Goal: Transaction & Acquisition: Purchase product/service

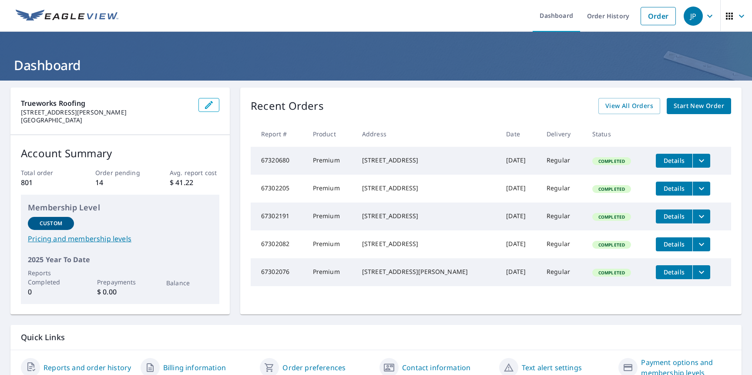
click at [662, 110] on div "View All Orders Start New Order" at bounding box center [664, 106] width 133 height 16
click at [645, 106] on span "View All Orders" at bounding box center [629, 106] width 48 height 11
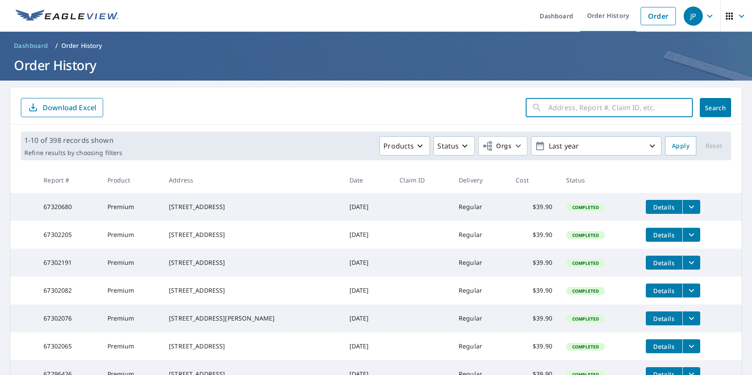
click at [610, 109] on input "text" at bounding box center [620, 107] width 144 height 24
type input "4706"
click button "Search" at bounding box center [715, 107] width 31 height 19
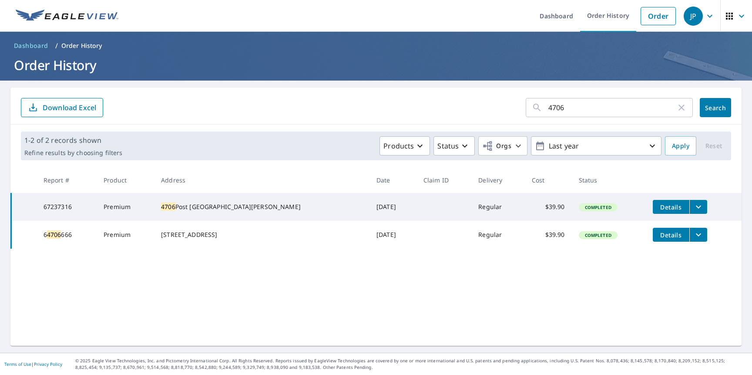
click at [666, 205] on span "Details" at bounding box center [671, 207] width 26 height 8
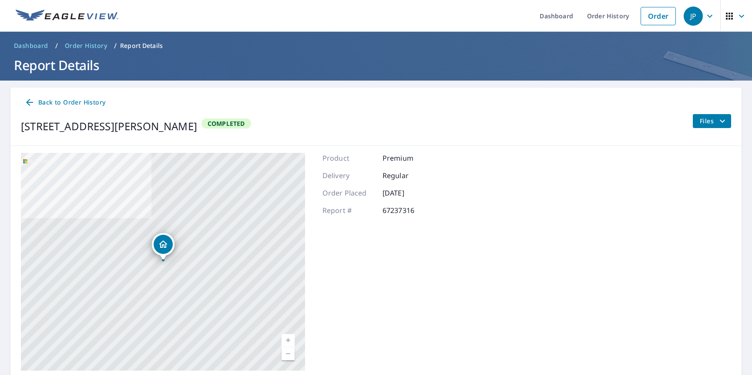
scroll to position [31, 0]
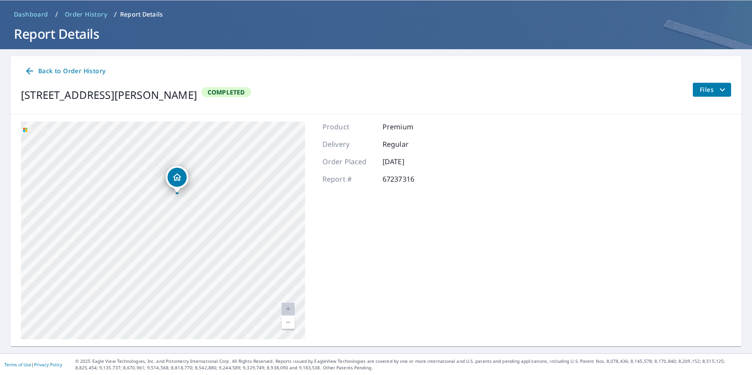
drag, startPoint x: 121, startPoint y: 186, endPoint x: 227, endPoint y: 291, distance: 149.0
click at [227, 291] on div "[STREET_ADDRESS][PERSON_NAME]" at bounding box center [163, 230] width 284 height 218
drag, startPoint x: 206, startPoint y: 230, endPoint x: 250, endPoint y: 229, distance: 44.4
click at [251, 229] on div "[STREET_ADDRESS][PERSON_NAME]" at bounding box center [163, 230] width 284 height 218
click at [720, 89] on icon "filesDropdownBtn-67237316" at bounding box center [722, 89] width 10 height 10
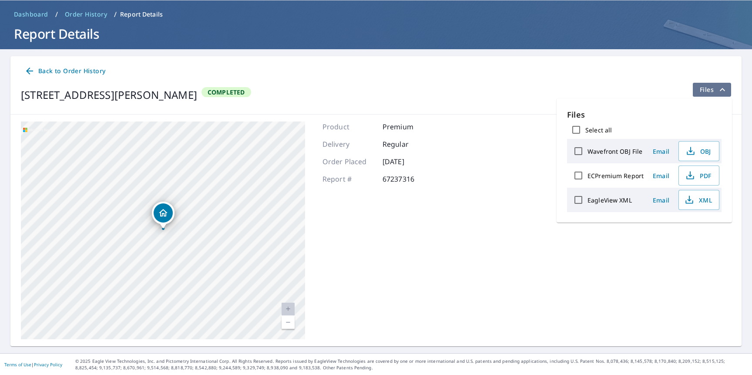
click at [720, 89] on icon "filesDropdownBtn-67237316" at bounding box center [722, 89] width 10 height 10
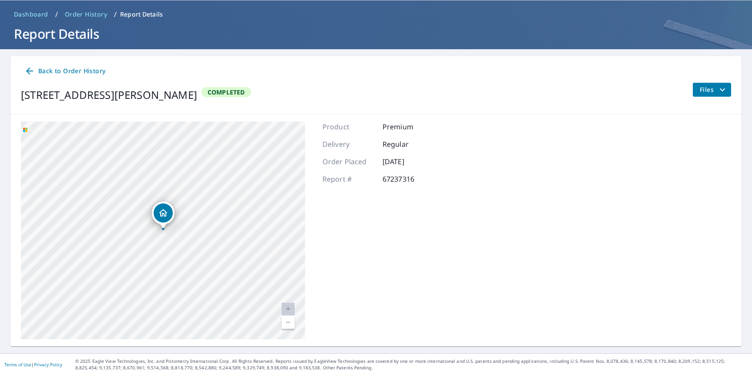
scroll to position [0, 0]
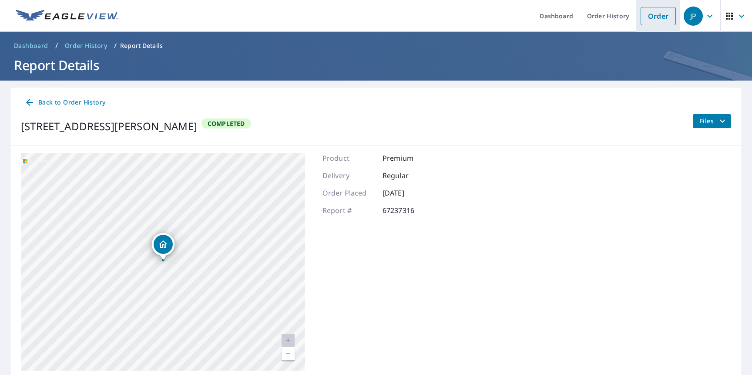
click at [654, 22] on link "Order" at bounding box center [658, 16] width 35 height 18
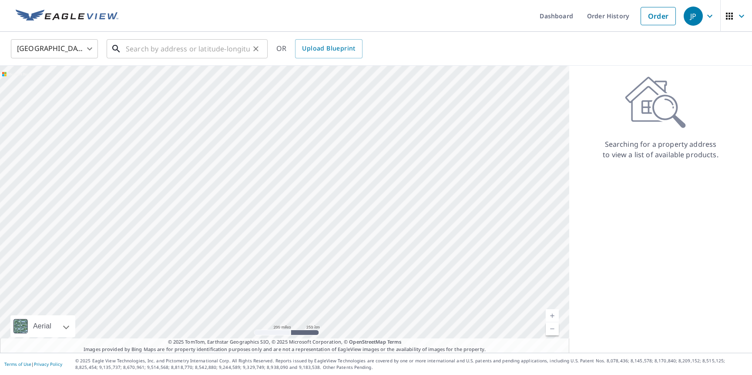
click at [174, 47] on input "text" at bounding box center [188, 49] width 124 height 24
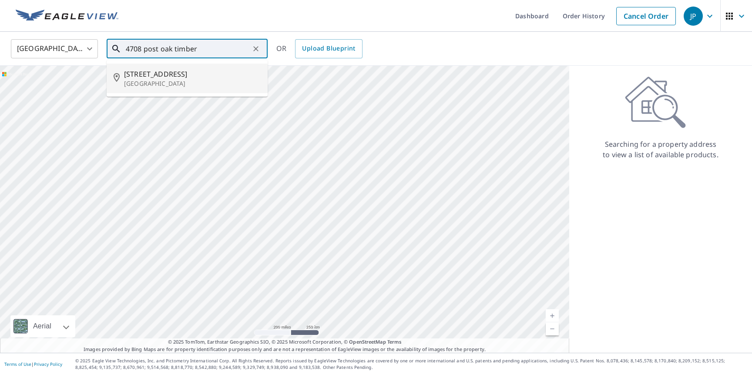
click at [172, 80] on p "[GEOGRAPHIC_DATA]" at bounding box center [192, 83] width 137 height 9
type input "[STREET_ADDRESS][PERSON_NAME]"
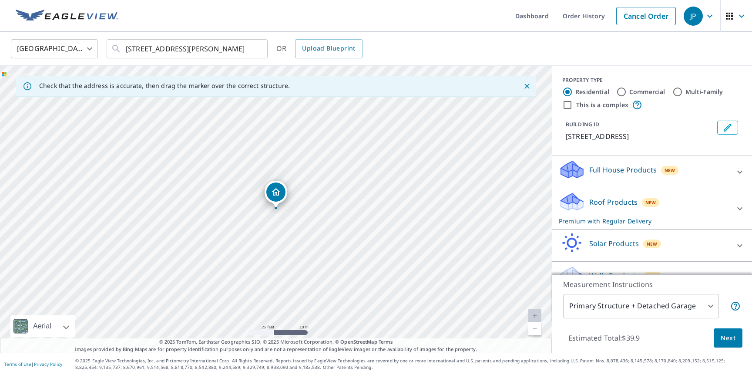
click at [641, 175] on p "Full House Products" at bounding box center [622, 170] width 67 height 10
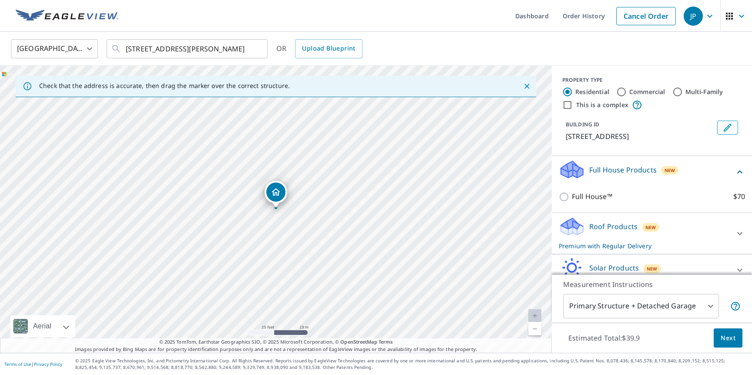
click at [641, 175] on p "Full House Products" at bounding box center [622, 170] width 67 height 10
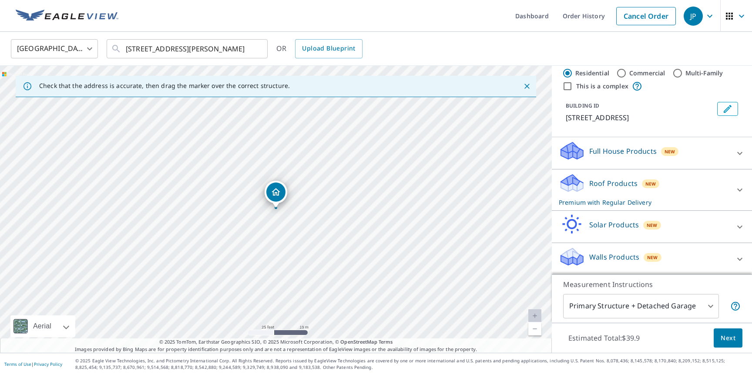
scroll to position [30, 0]
click at [628, 183] on p "Roof Products" at bounding box center [613, 182] width 48 height 10
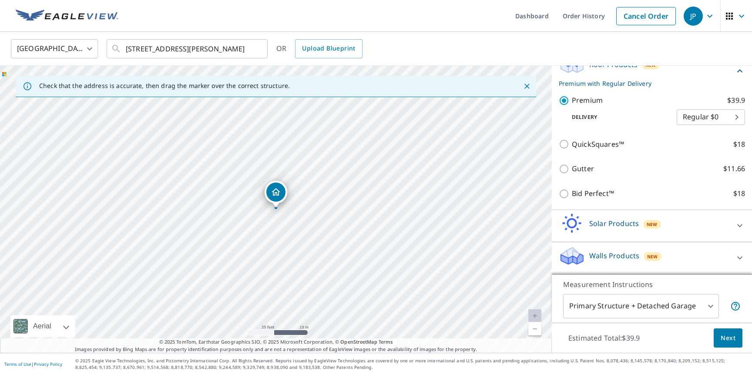
scroll to position [149, 0]
click at [698, 305] on body "JP JP Dashboard Order History Cancel Order JP [GEOGRAPHIC_DATA] [GEOGRAPHIC_DAT…" at bounding box center [376, 187] width 752 height 375
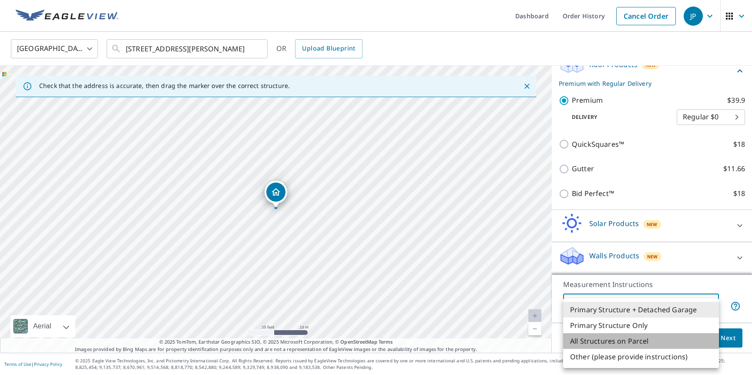
click at [660, 341] on li "All Structures on Parcel" at bounding box center [641, 341] width 156 height 16
type input "3"
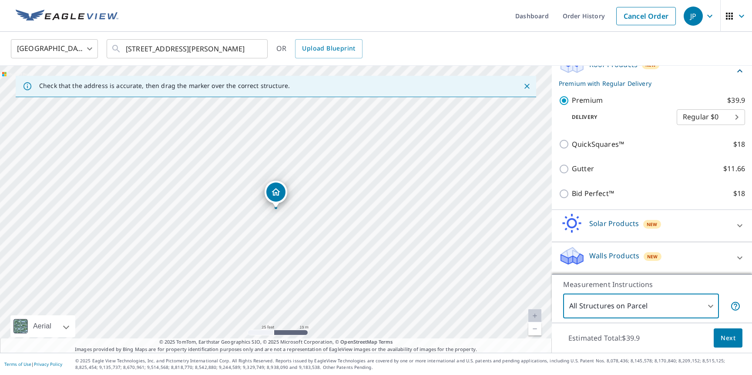
click at [732, 337] on span "Next" at bounding box center [728, 338] width 15 height 11
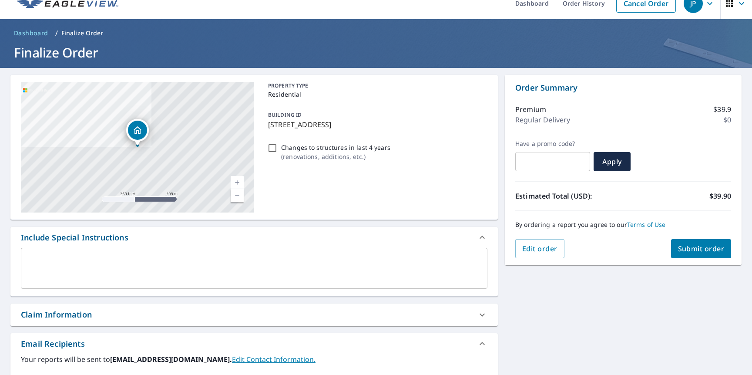
scroll to position [13, 0]
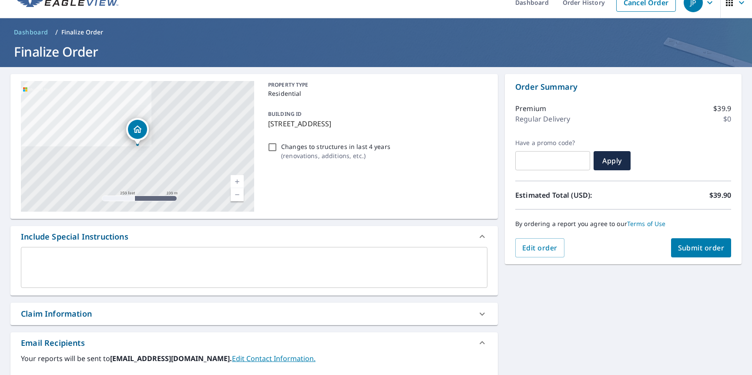
click at [710, 242] on button "Submit order" at bounding box center [701, 247] width 60 height 19
checkbox input "true"
